Goal: Task Accomplishment & Management: Use online tool/utility

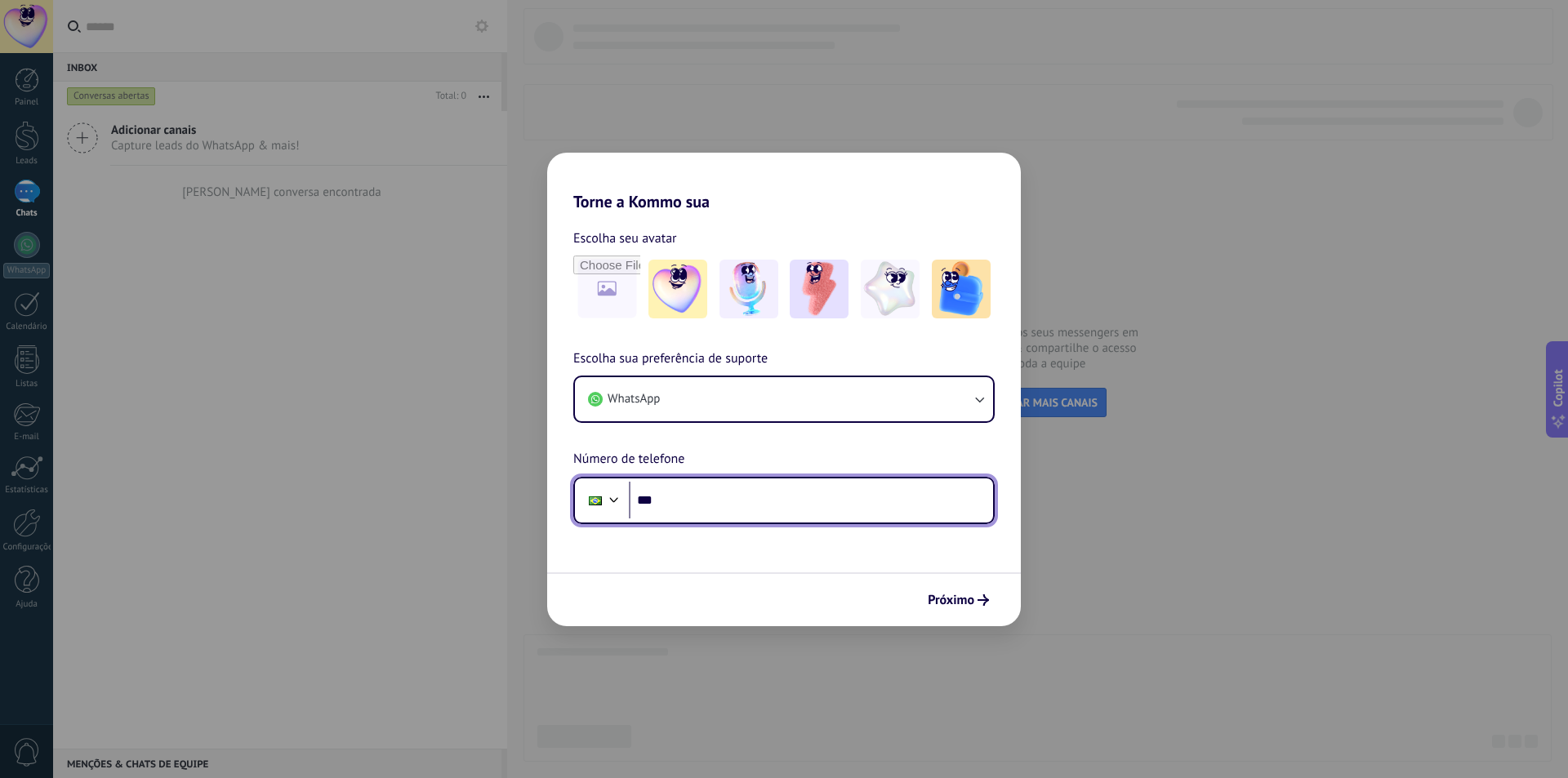
click at [720, 495] on input "***" at bounding box center [810, 500] width 364 height 38
type input "**********"
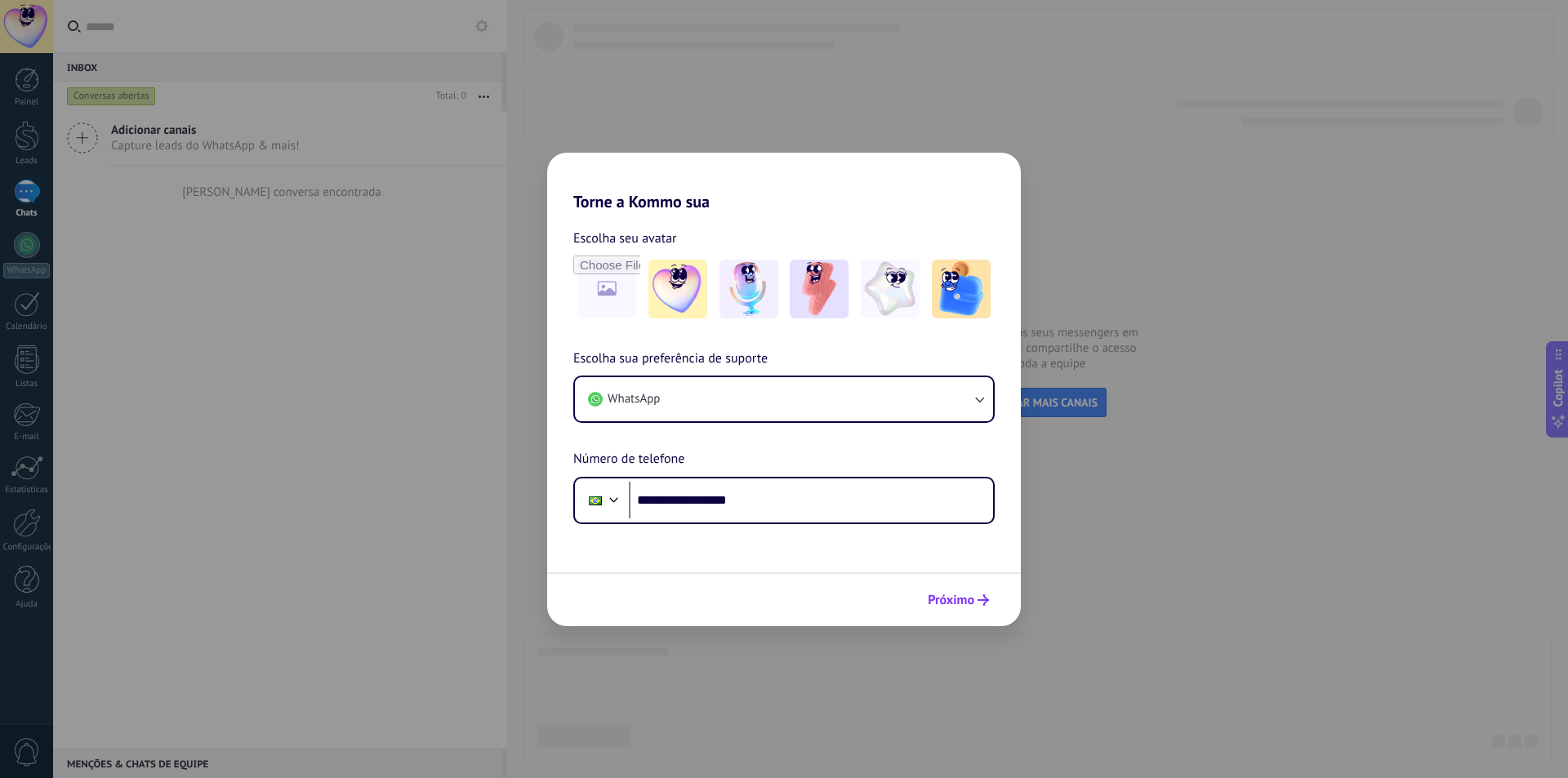
click at [957, 596] on span "Próximo" at bounding box center [951, 600] width 47 height 12
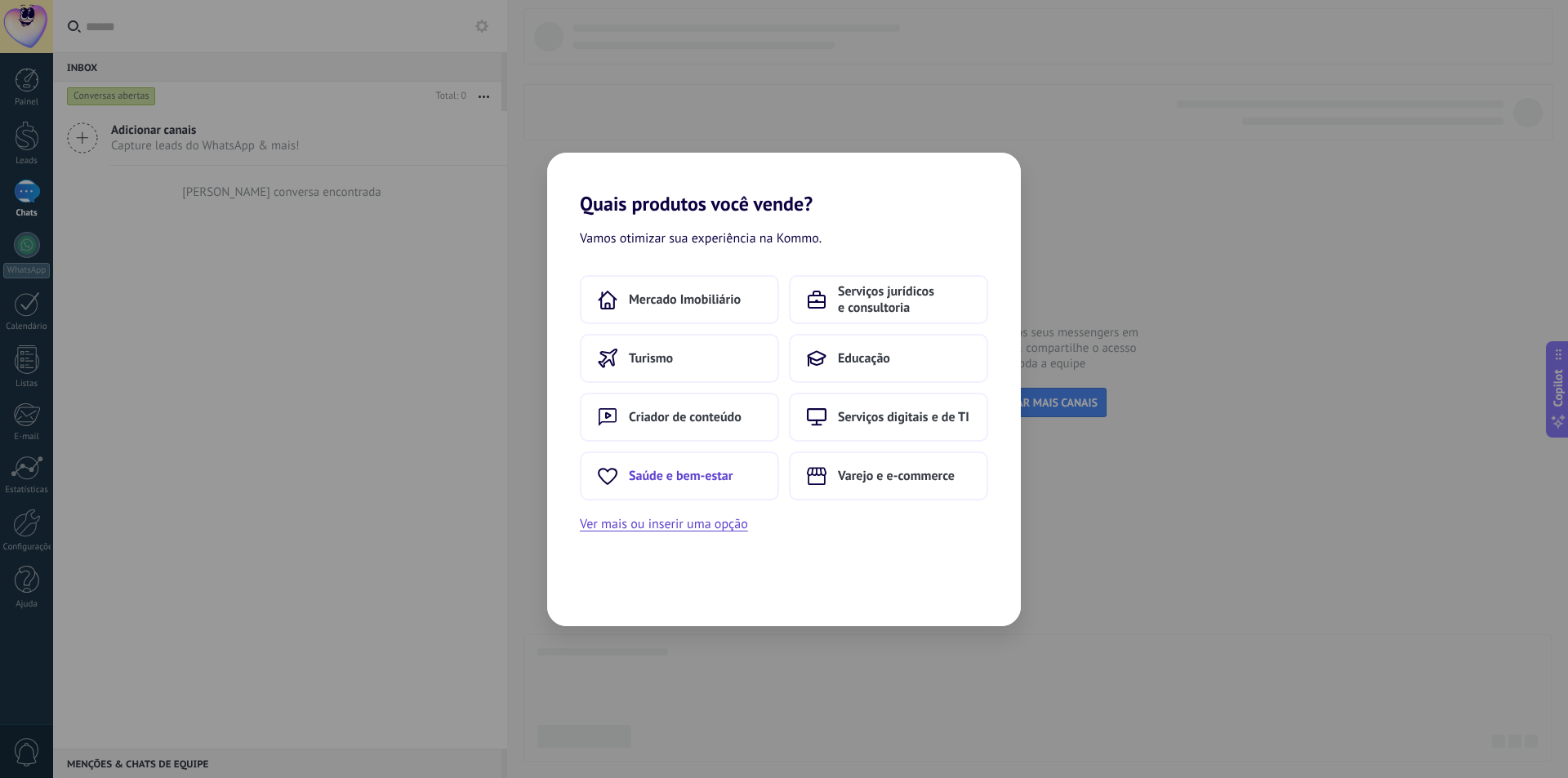
click at [708, 479] on span "Saúde e bem-estar" at bounding box center [681, 475] width 104 height 16
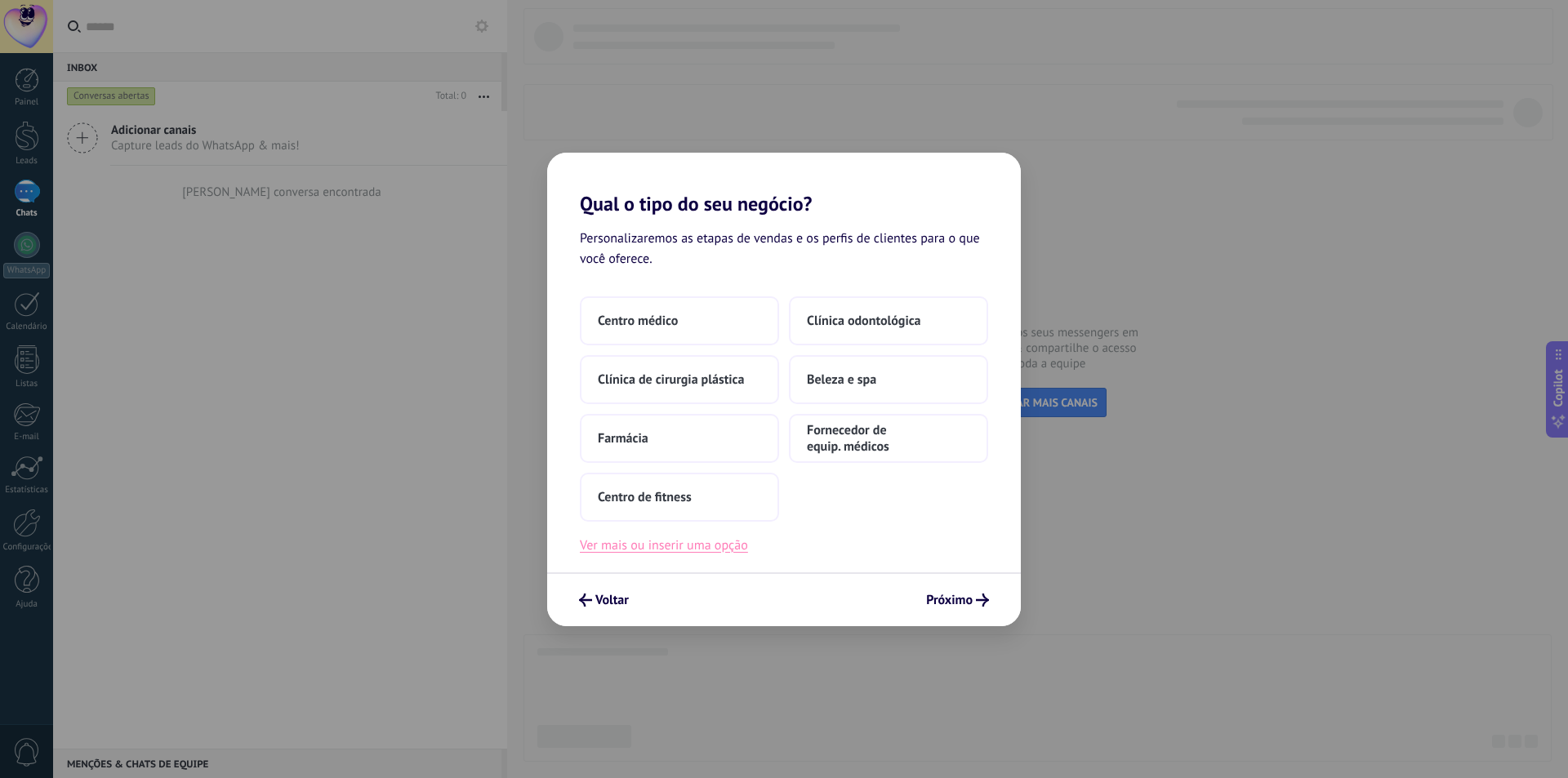
click at [695, 549] on button "Ver mais ou inserir uma opção" at bounding box center [664, 545] width 168 height 21
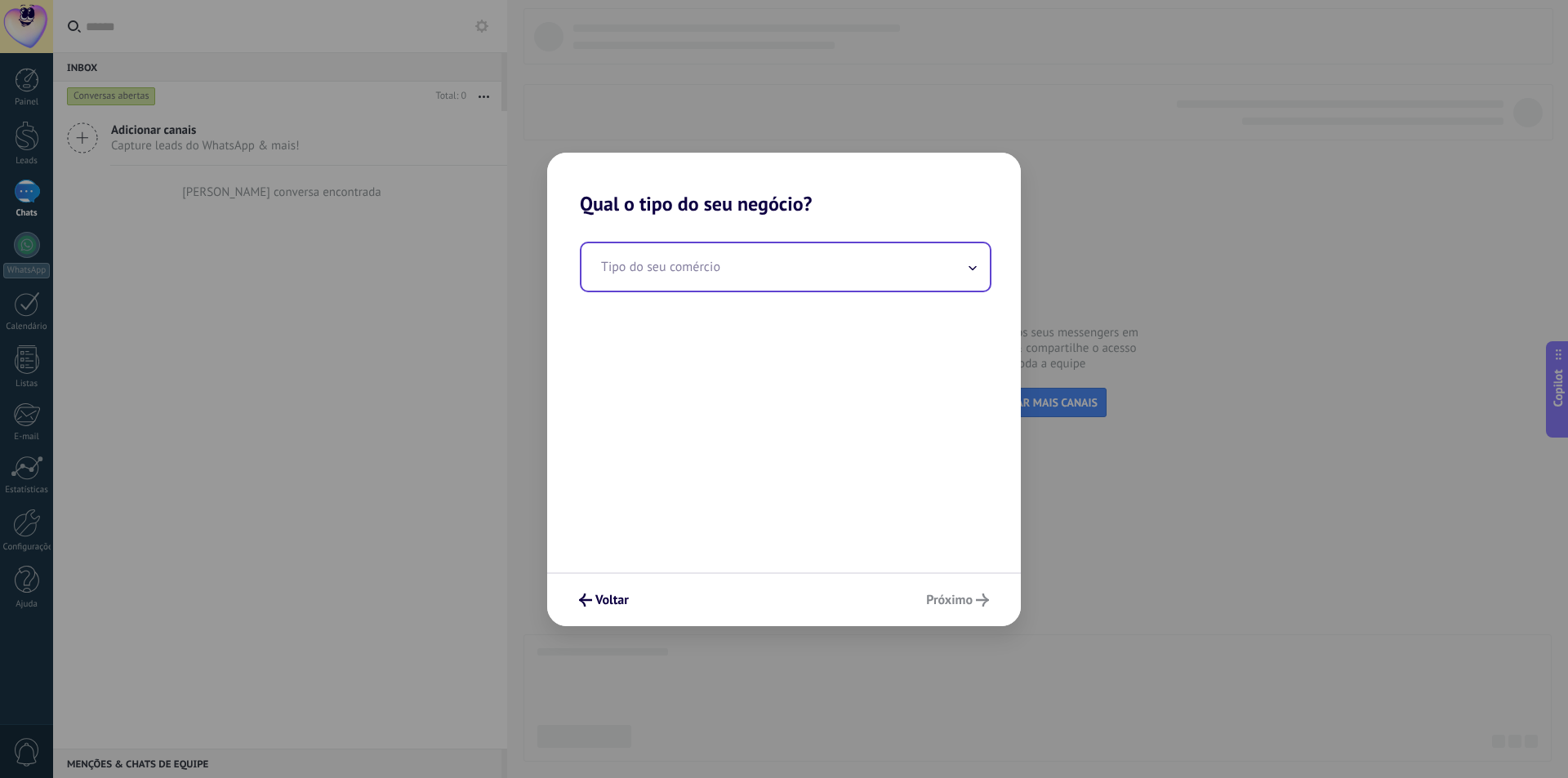
click at [697, 262] on input "text" at bounding box center [785, 267] width 408 height 47
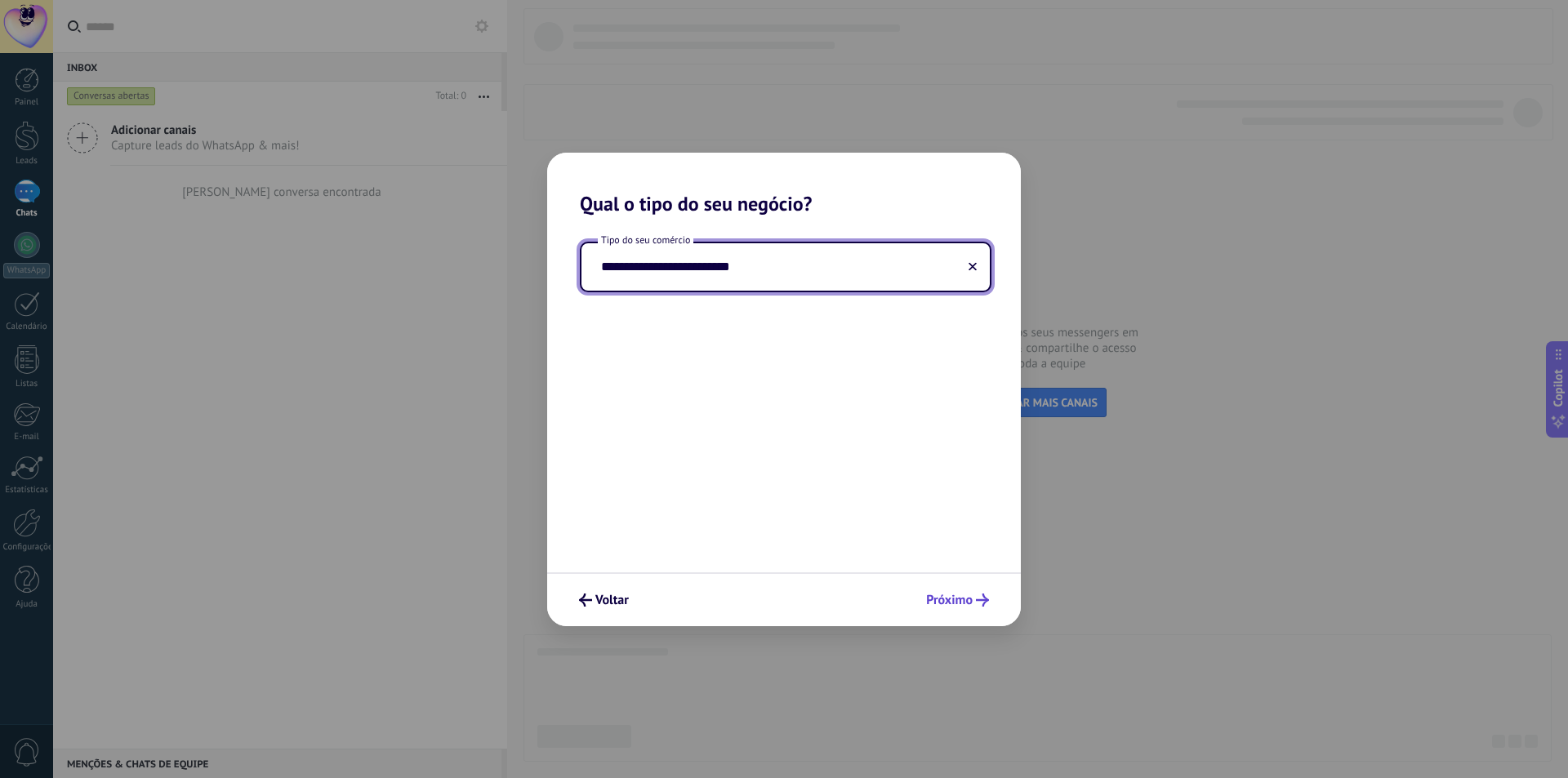
type input "**********"
click at [957, 603] on span "Próximo" at bounding box center [949, 600] width 47 height 12
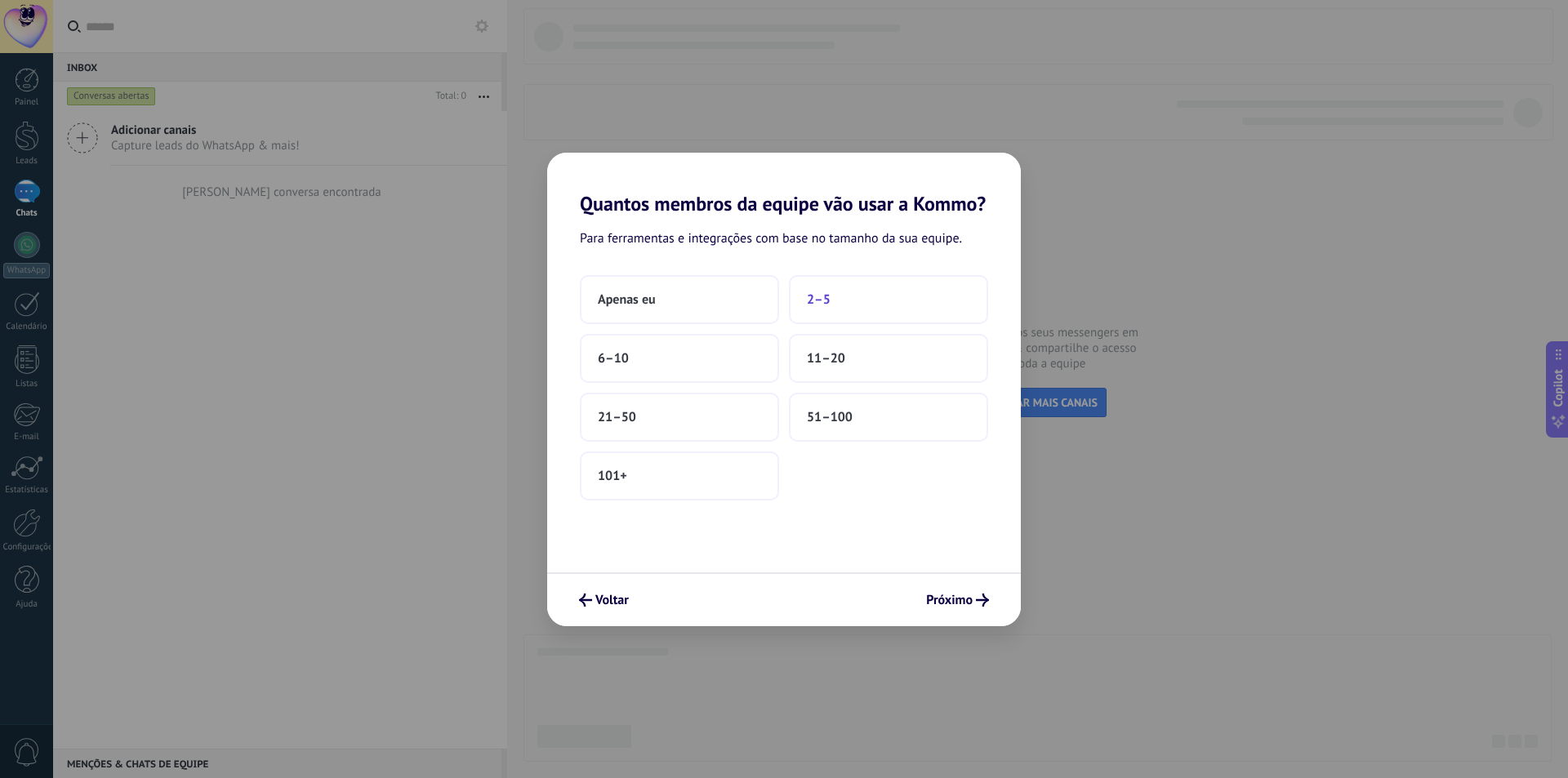
click at [818, 301] on span "2–5" at bounding box center [818, 299] width 23 height 16
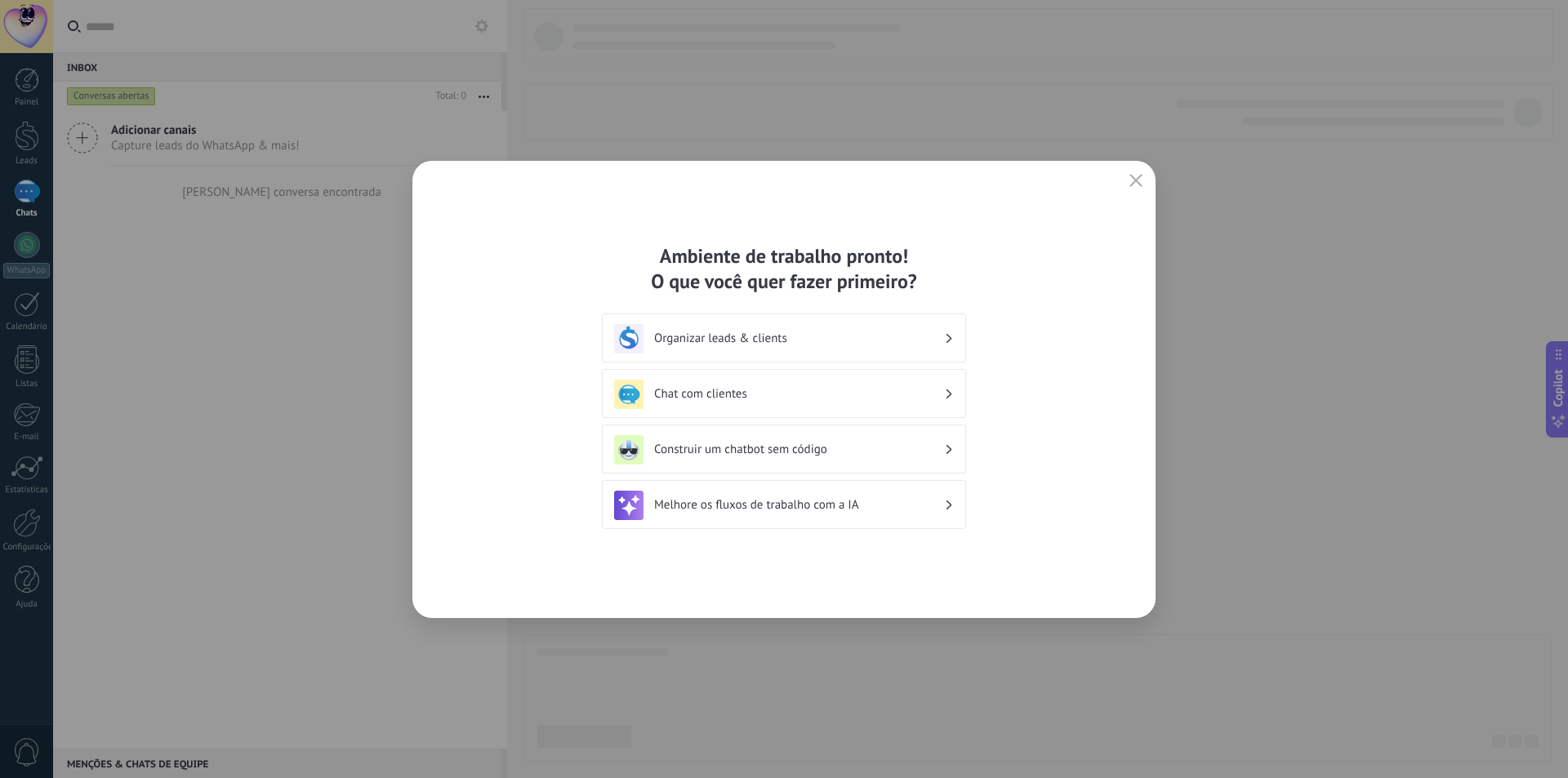
click at [785, 393] on h3 "Chat com clientes" at bounding box center [799, 393] width 290 height 15
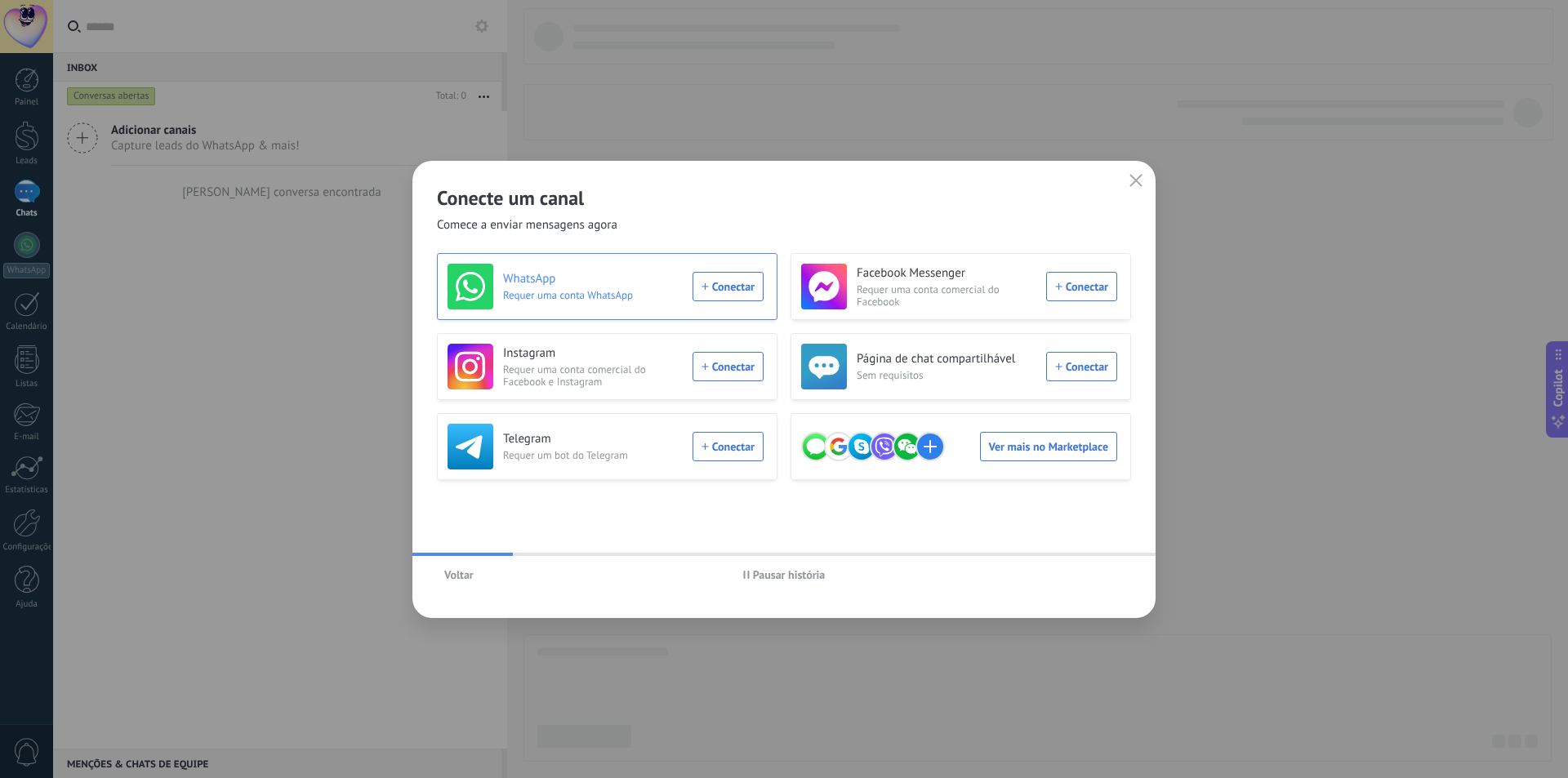
click at [698, 289] on div "WhatsApp Requer uma conta WhatsApp Conectar" at bounding box center [605, 286] width 316 height 46
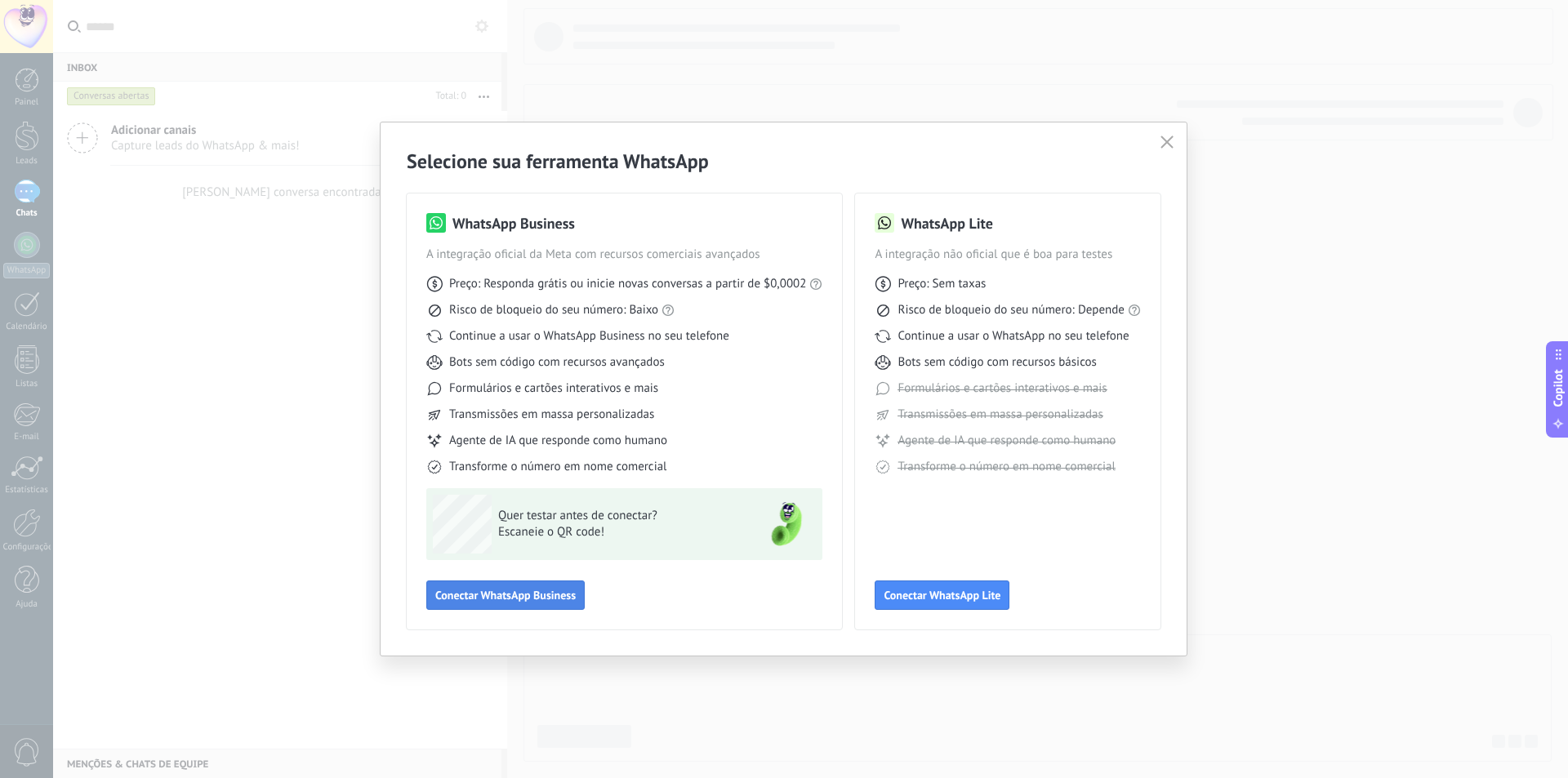
click at [550, 594] on span "Conectar WhatsApp Business" at bounding box center [505, 594] width 141 height 12
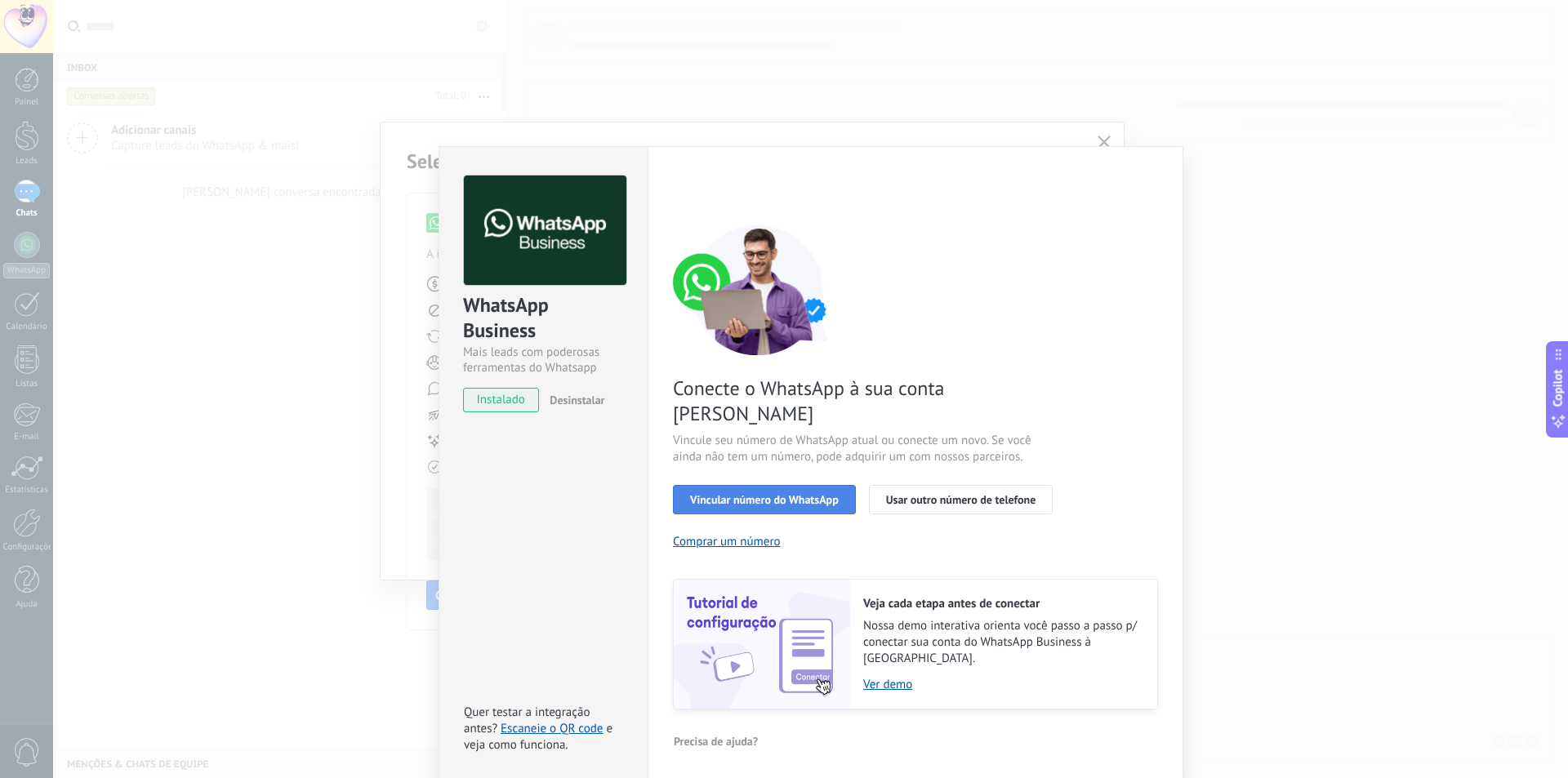
click at [821, 494] on span "Vincular número do WhatsApp" at bounding box center [764, 500] width 149 height 12
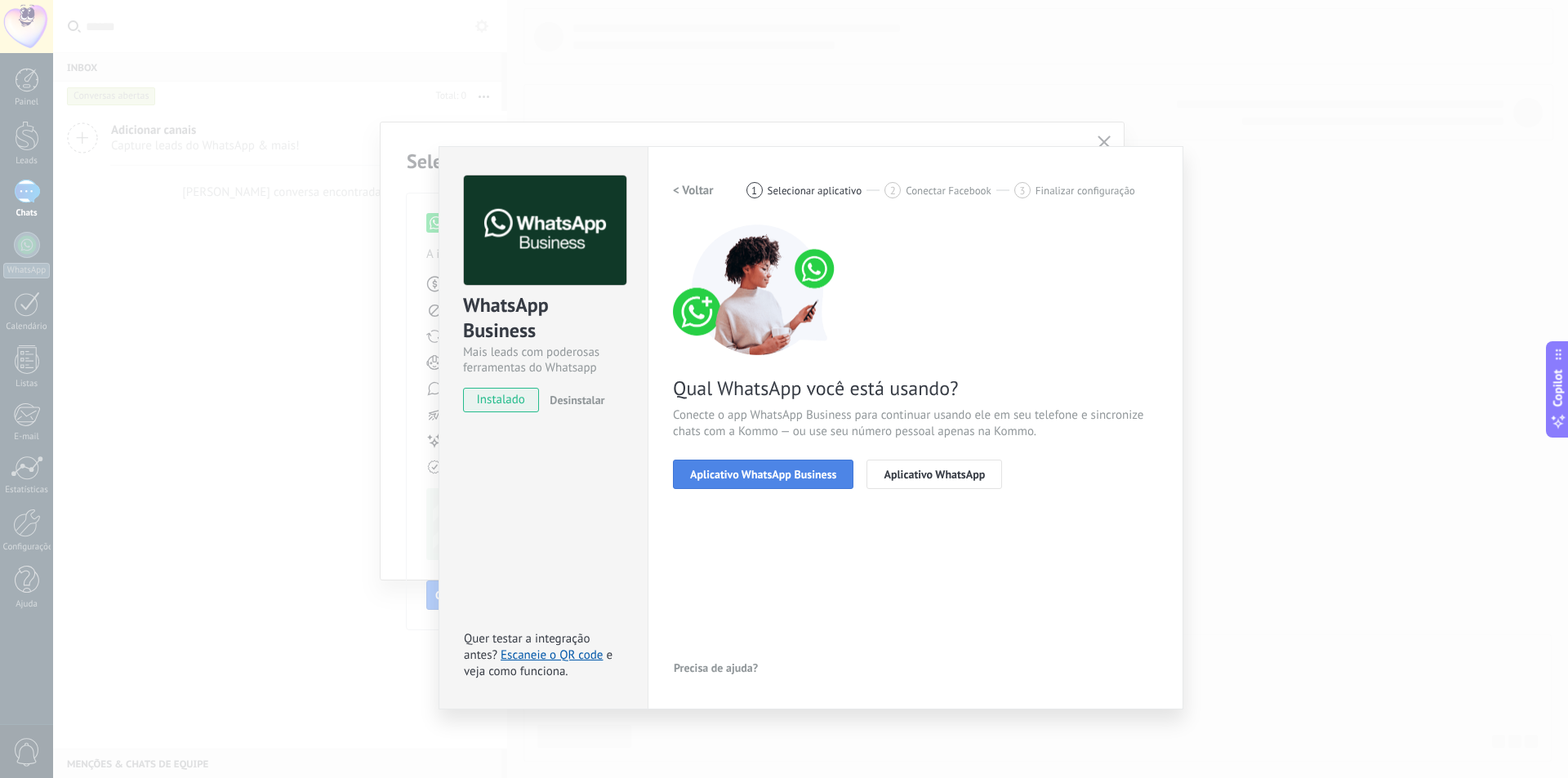
click at [750, 468] on span "Aplicativo WhatsApp Business" at bounding box center [762, 474] width 146 height 12
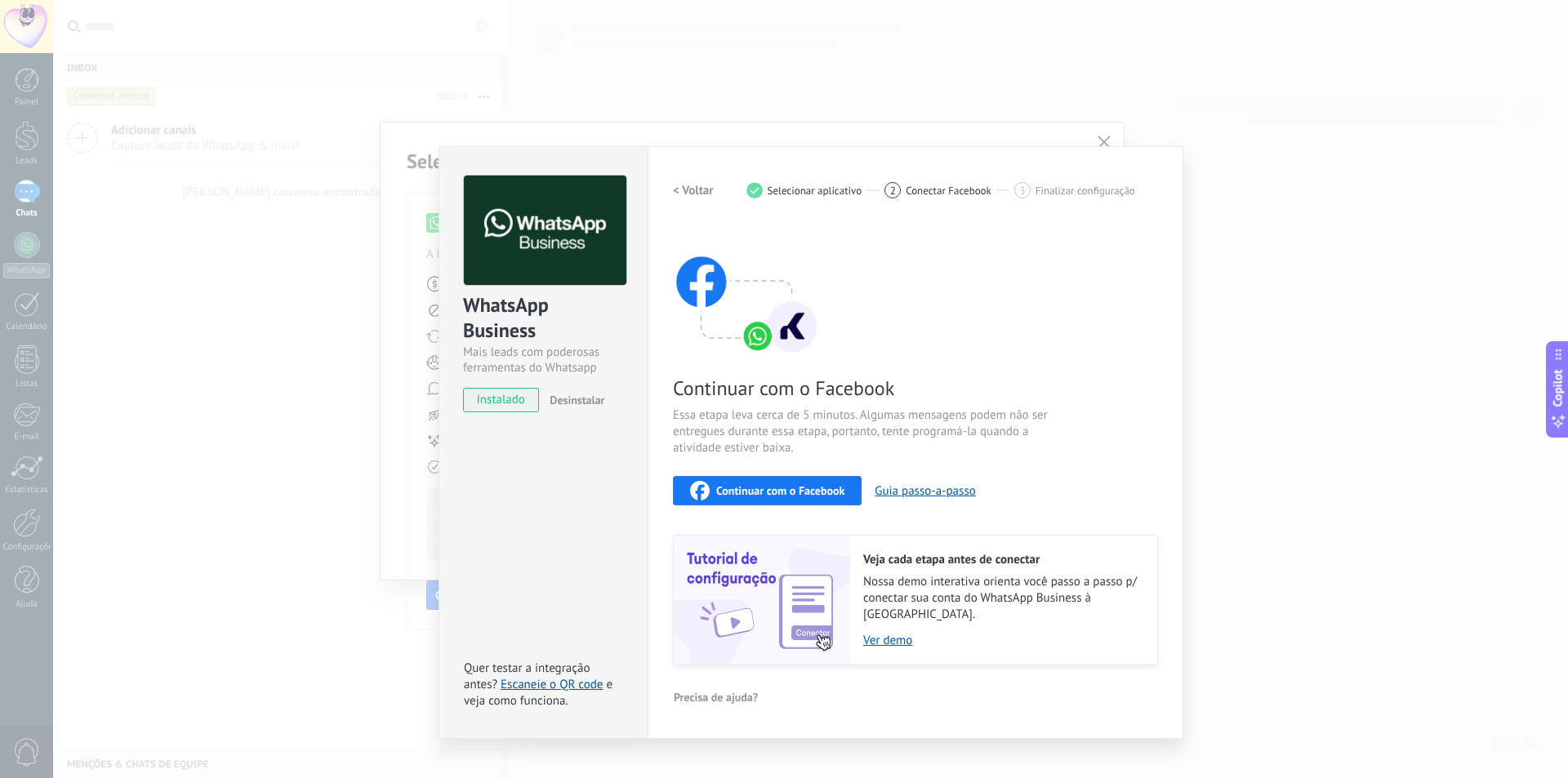
click at [826, 489] on span "Continuar com o Facebook" at bounding box center [780, 491] width 128 height 12
click at [578, 677] on link "Escaneie o QR code" at bounding box center [552, 684] width 102 height 15
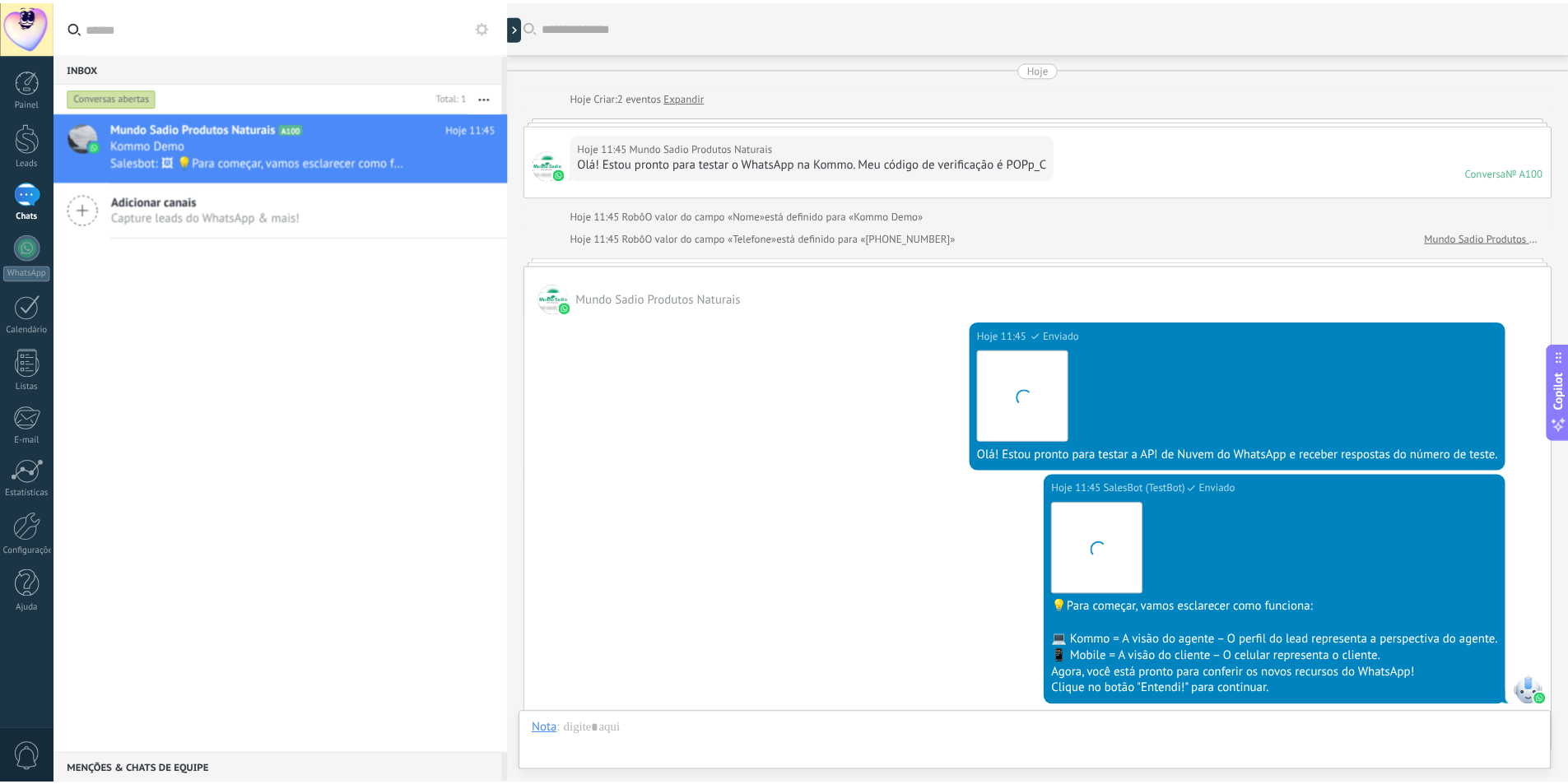
scroll to position [256, 0]
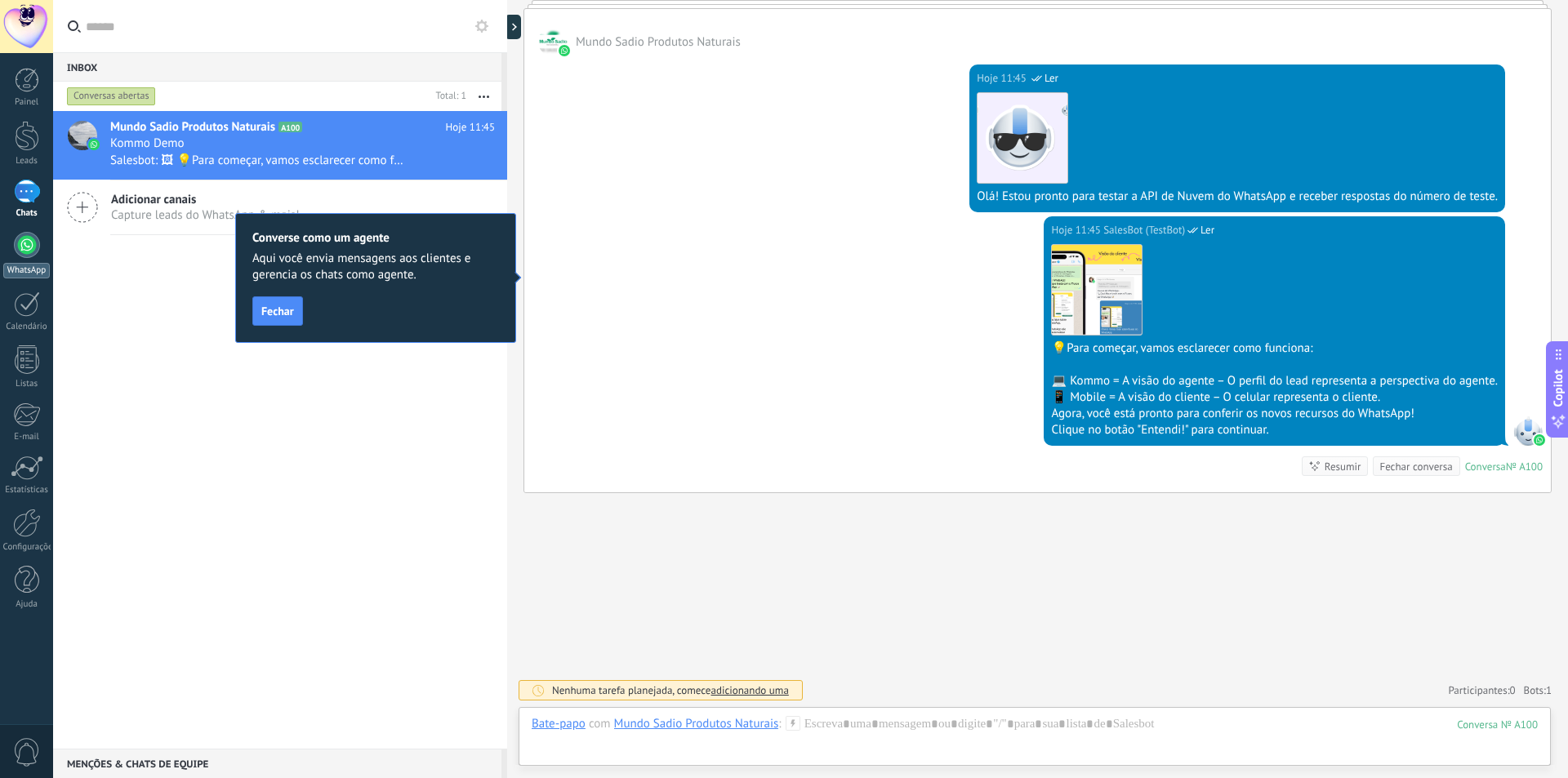
click at [23, 250] on div at bounding box center [26, 244] width 26 height 26
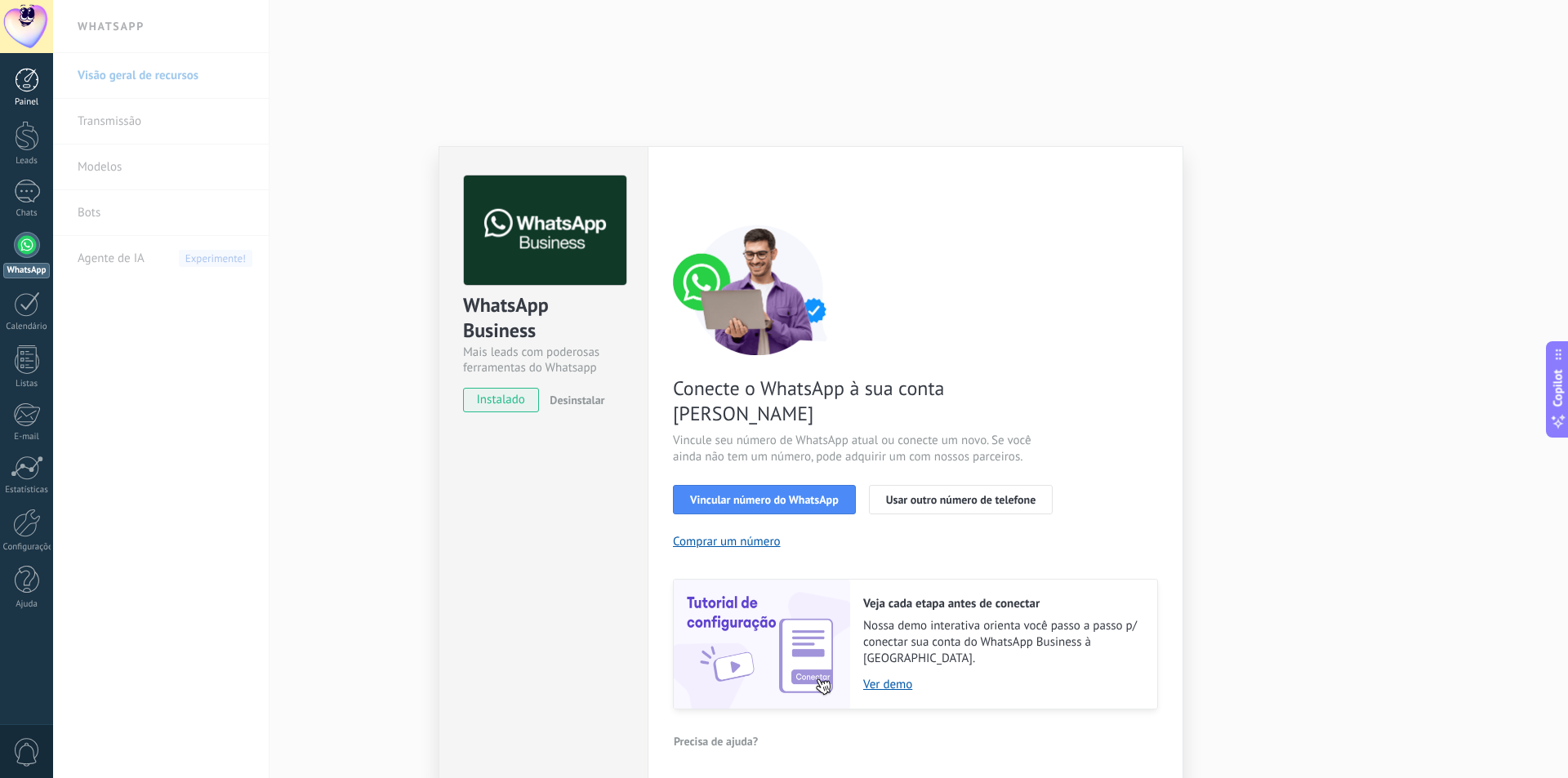
click at [26, 73] on div at bounding box center [26, 80] width 24 height 24
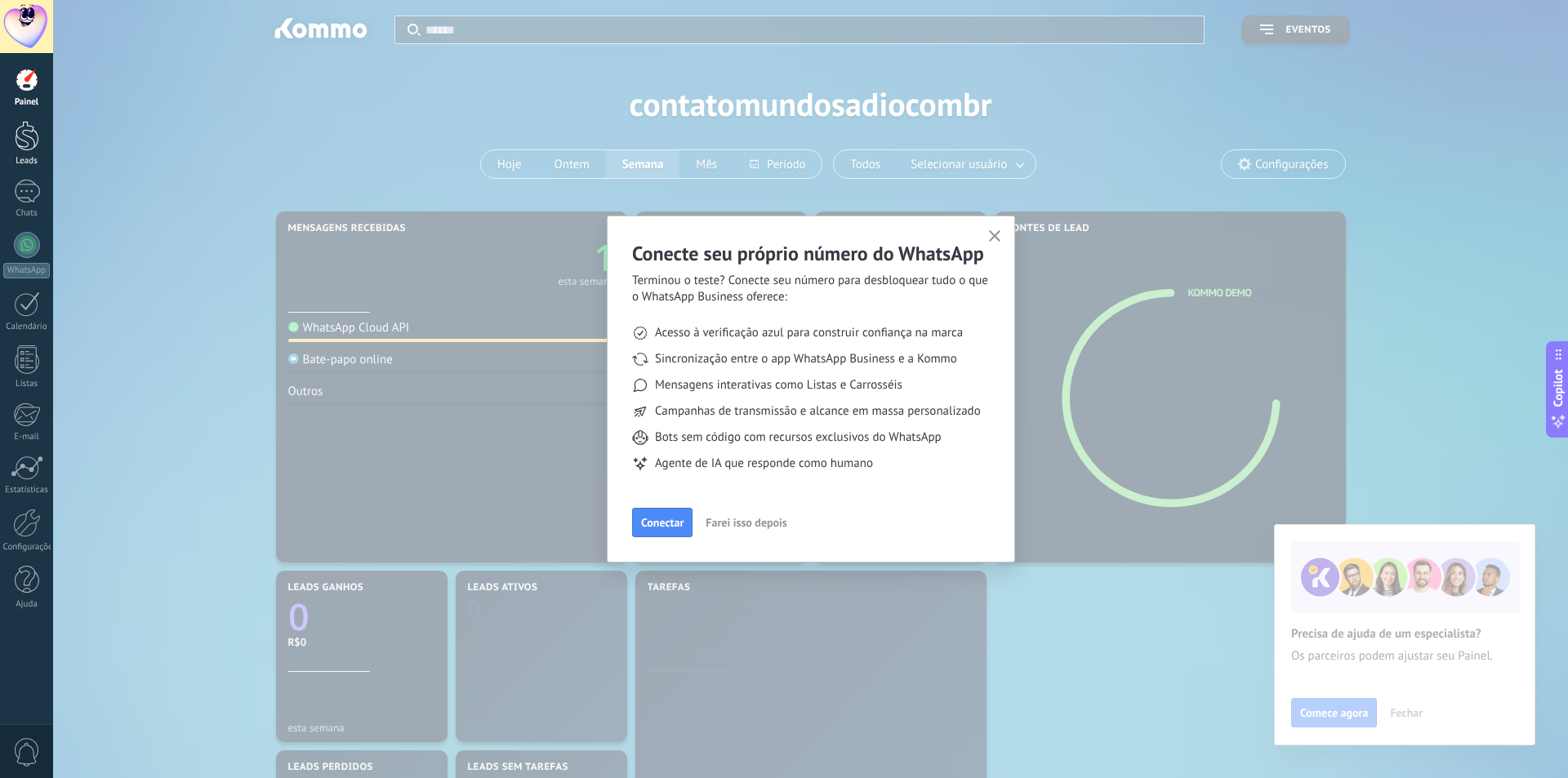
click at [37, 135] on div at bounding box center [26, 136] width 24 height 30
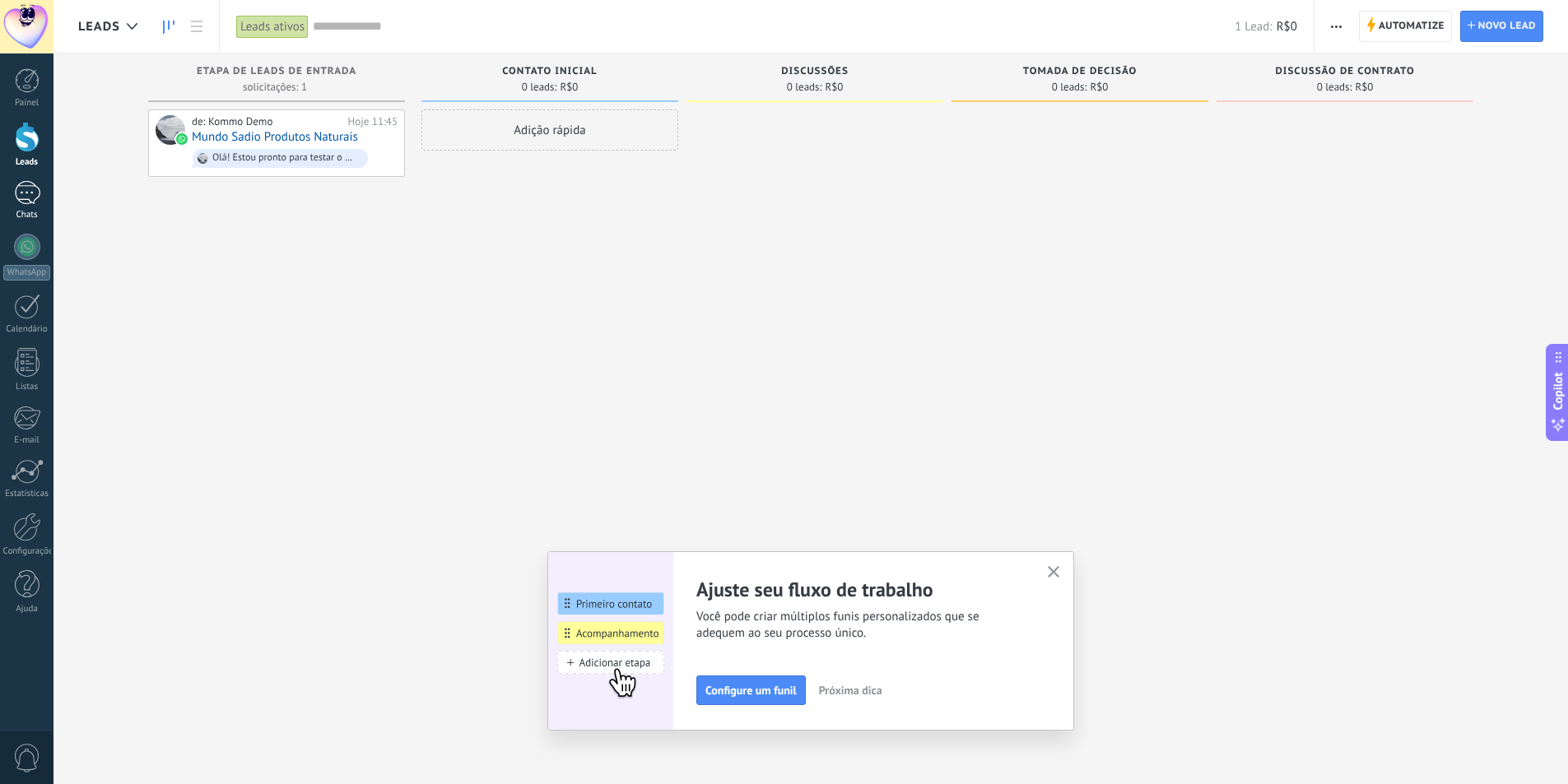
click at [42, 206] on link "1 Chats" at bounding box center [26, 201] width 53 height 40
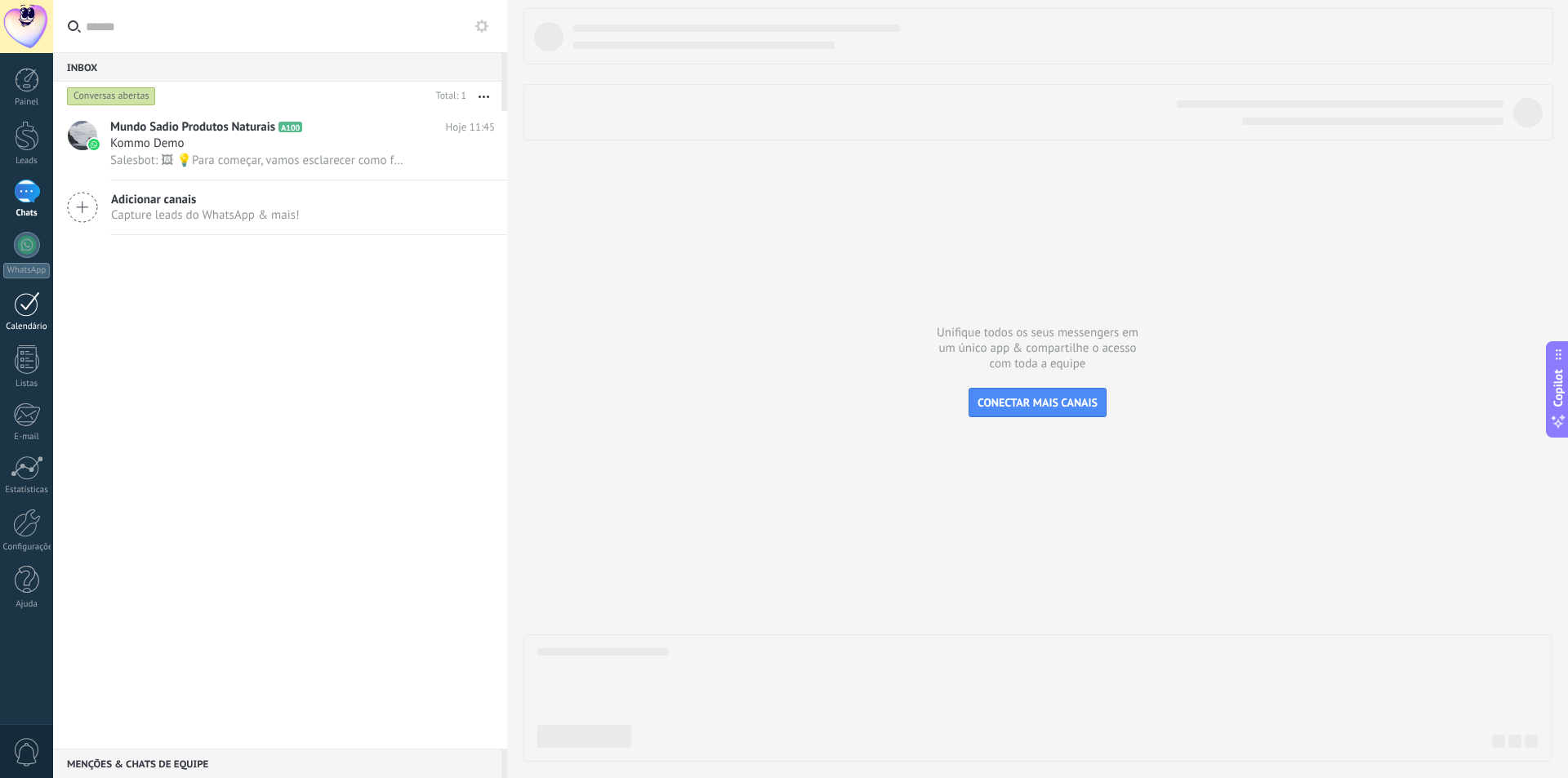
click at [27, 312] on div at bounding box center [26, 304] width 26 height 25
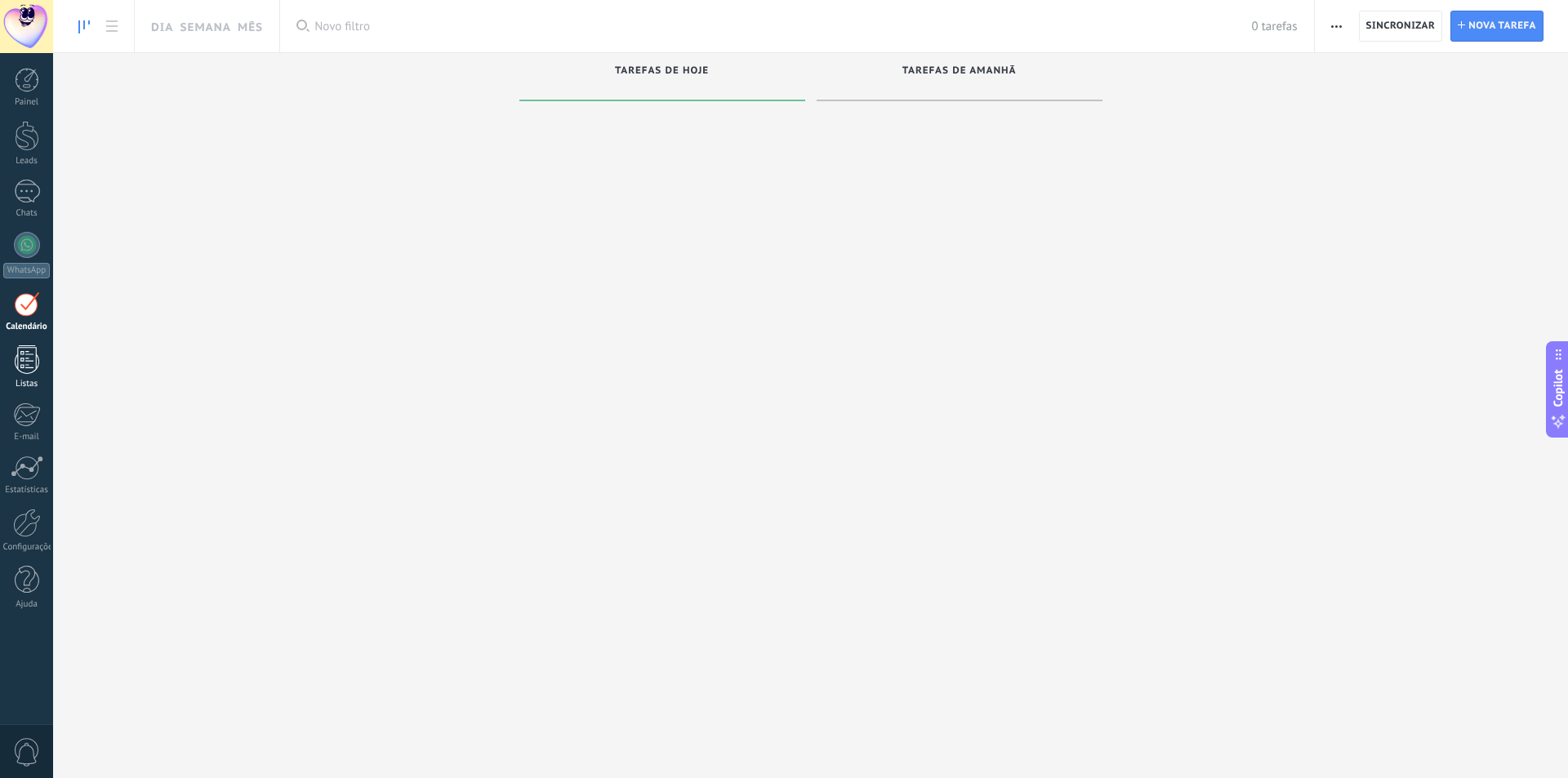
click at [41, 361] on link "Listas" at bounding box center [26, 367] width 53 height 44
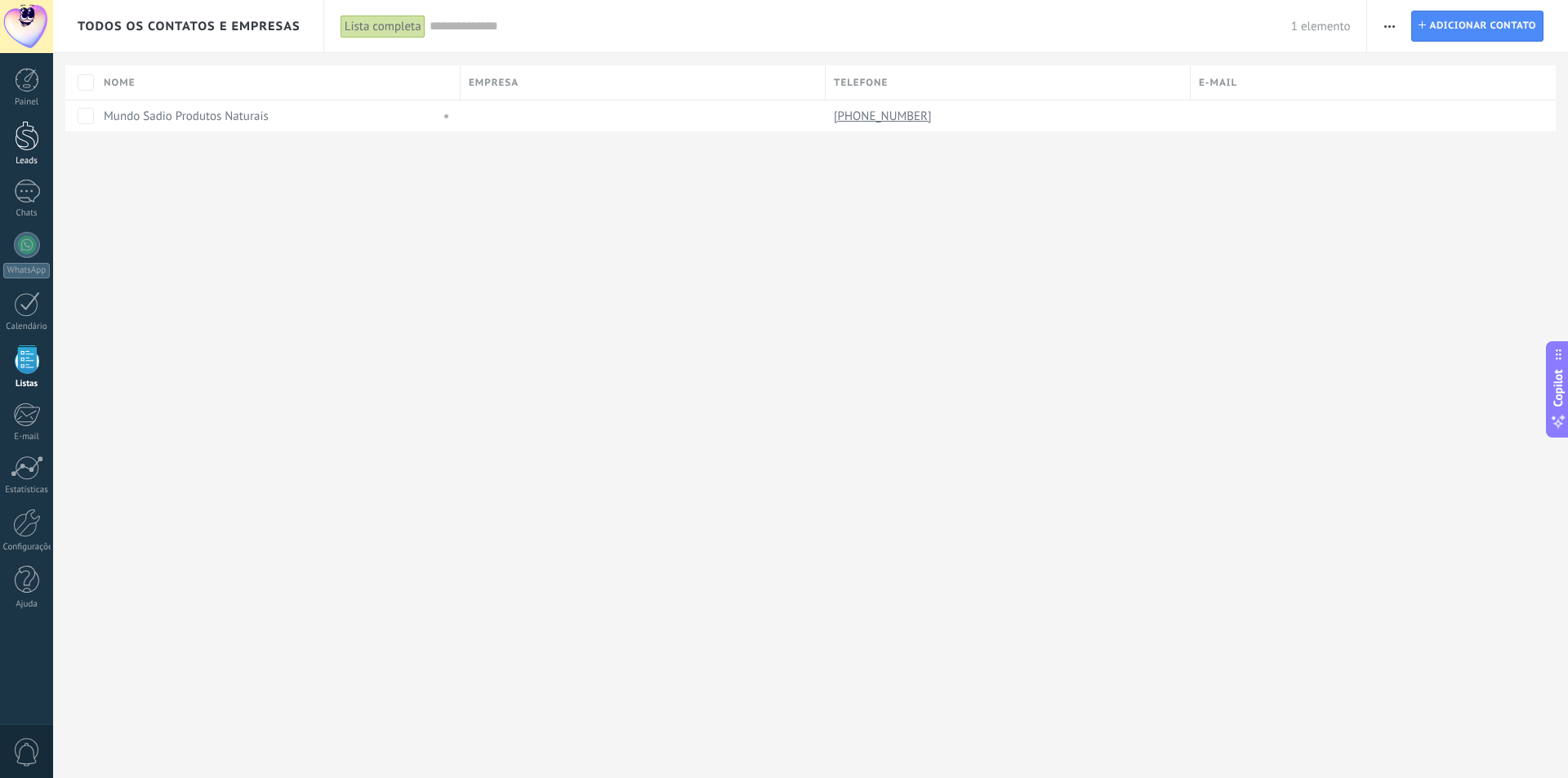
click at [12, 134] on link "Leads" at bounding box center [26, 143] width 53 height 46
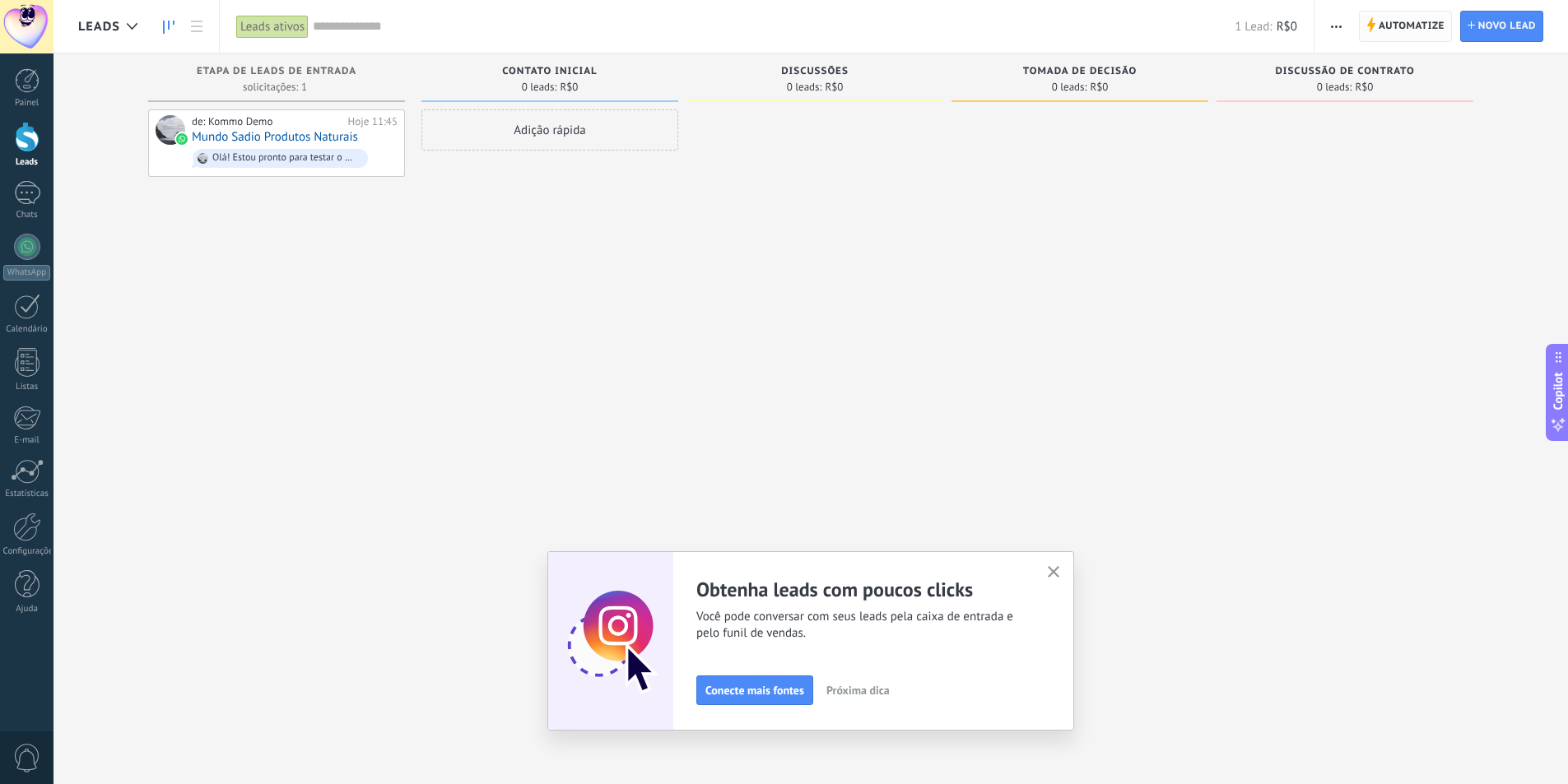
click at [1394, 30] on span "Automatize" at bounding box center [1411, 26] width 66 height 30
